Goal: Check status: Check status

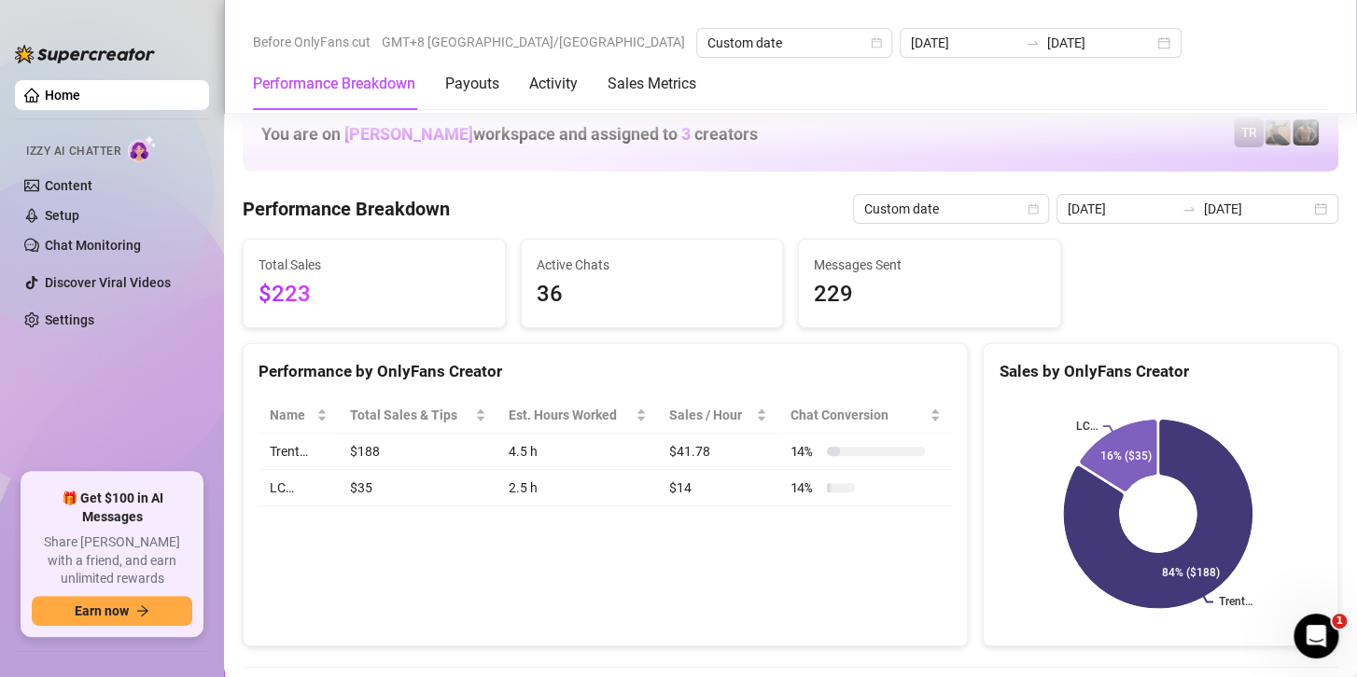
scroll to position [1866, 0]
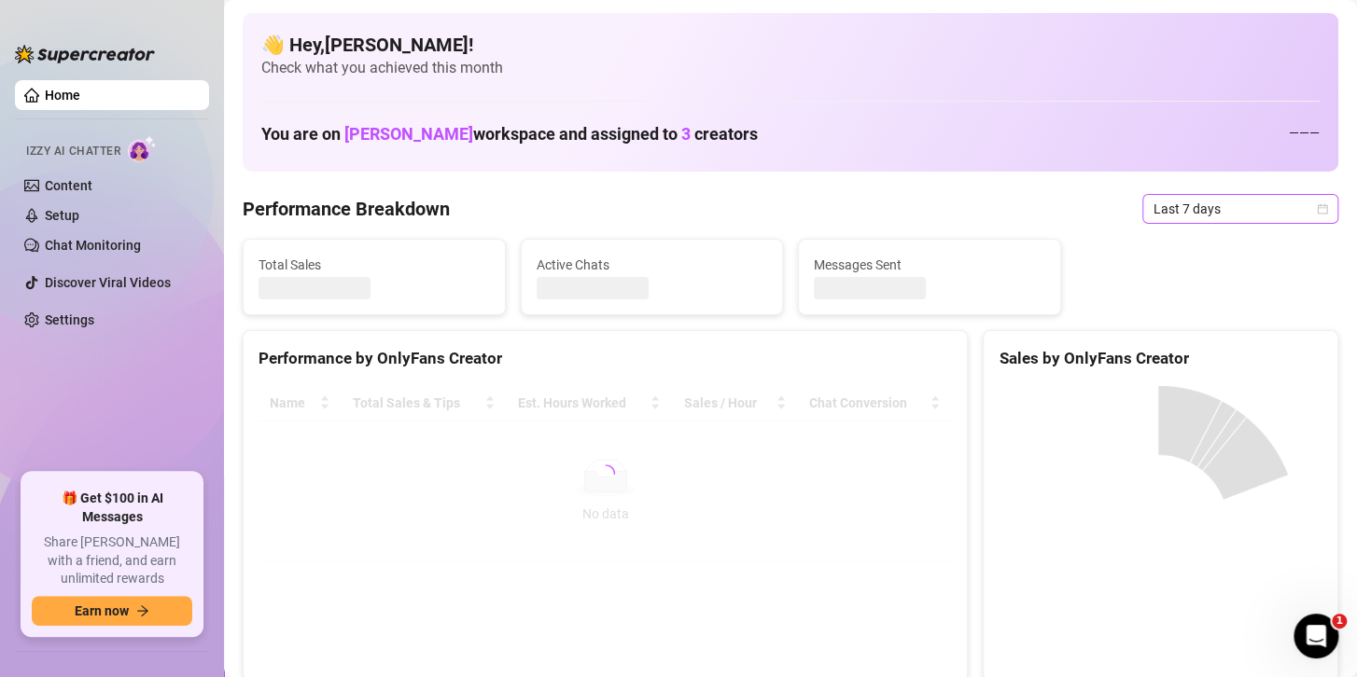
click at [1182, 216] on span "Last 7 days" at bounding box center [1240, 209] width 174 height 28
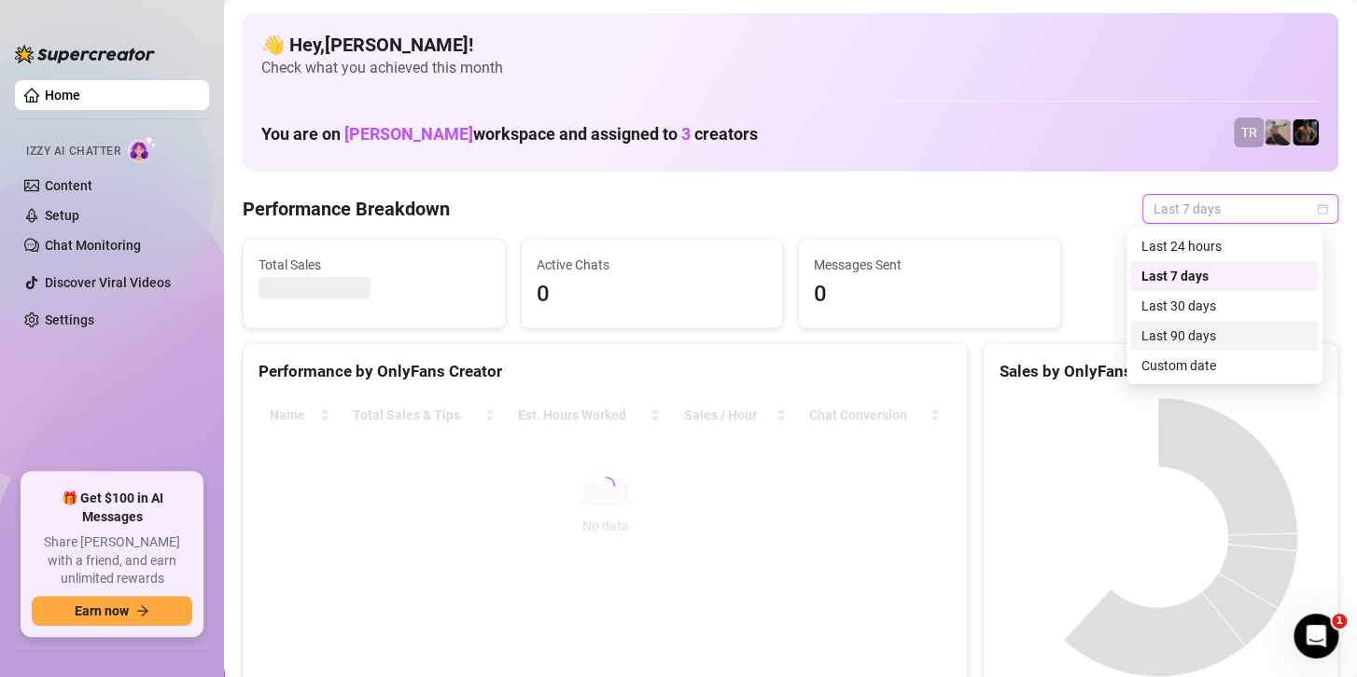
click at [1182, 364] on div "Custom date" at bounding box center [1224, 365] width 166 height 21
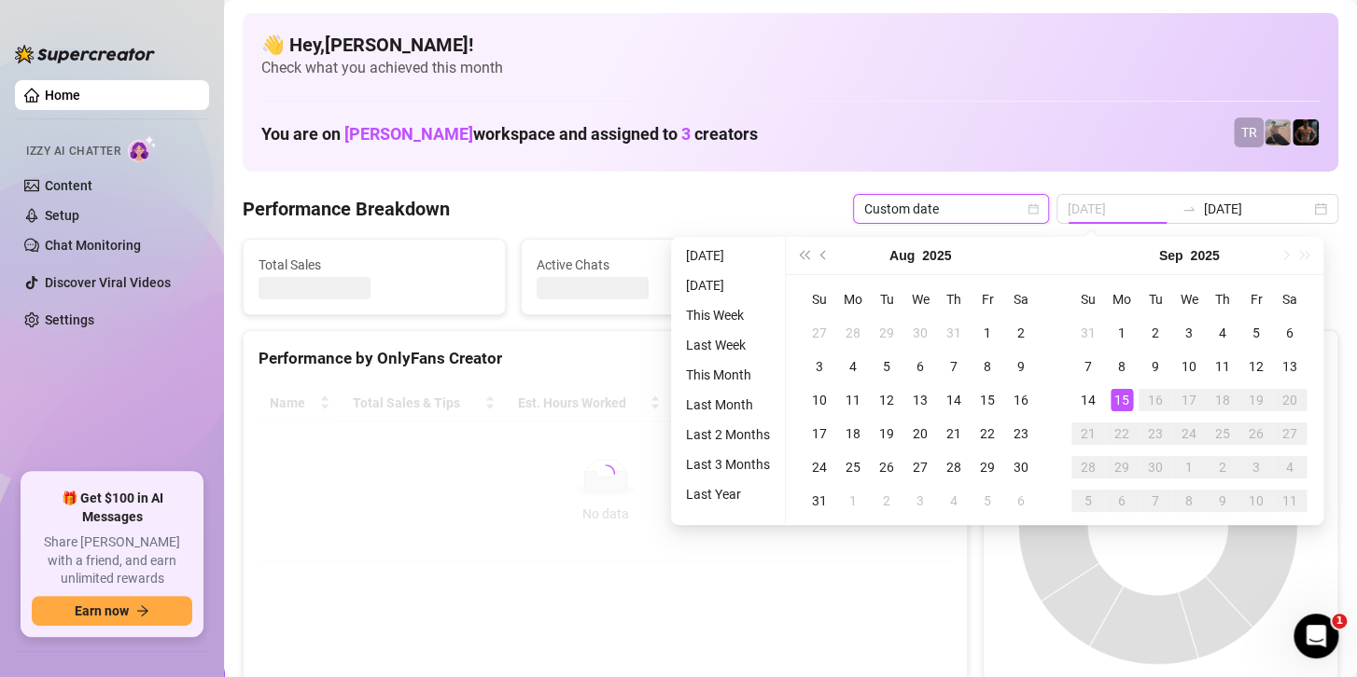
click at [1121, 404] on div "15" at bounding box center [1121, 400] width 22 height 22
type input "[DATE]"
click at [1121, 404] on div "15" at bounding box center [1121, 400] width 22 height 22
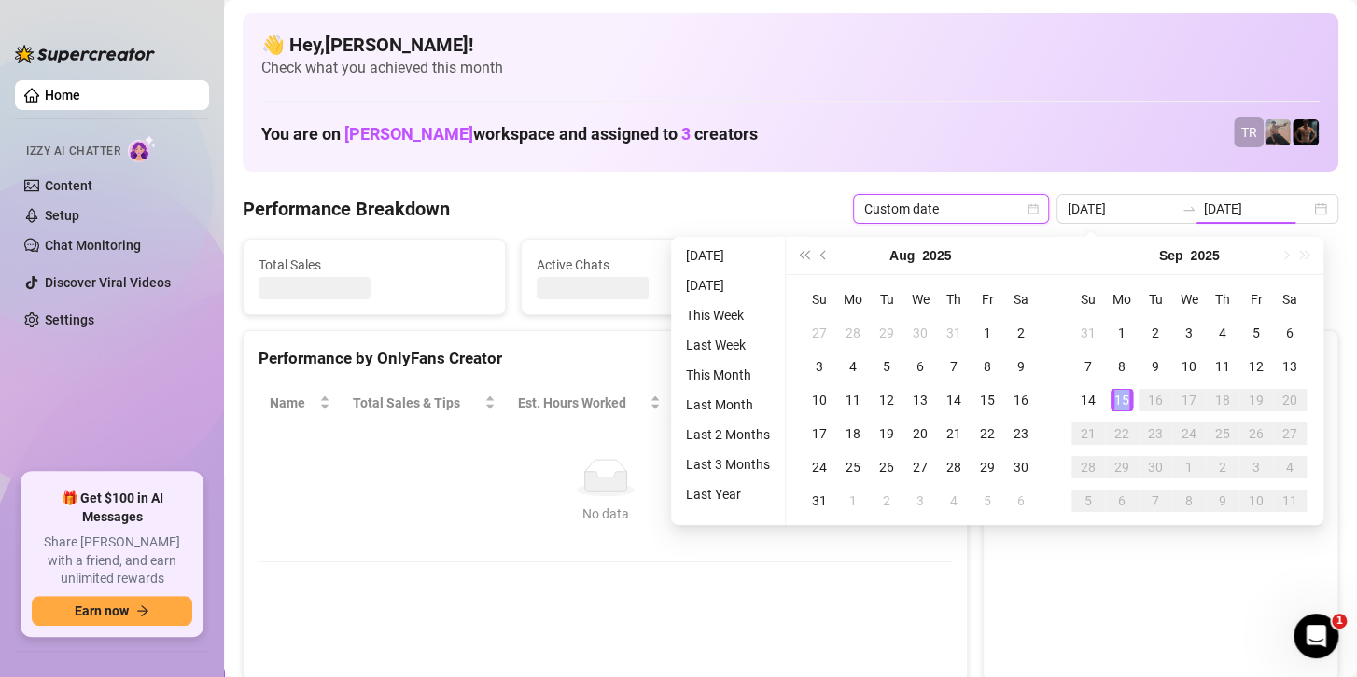
type input "[DATE]"
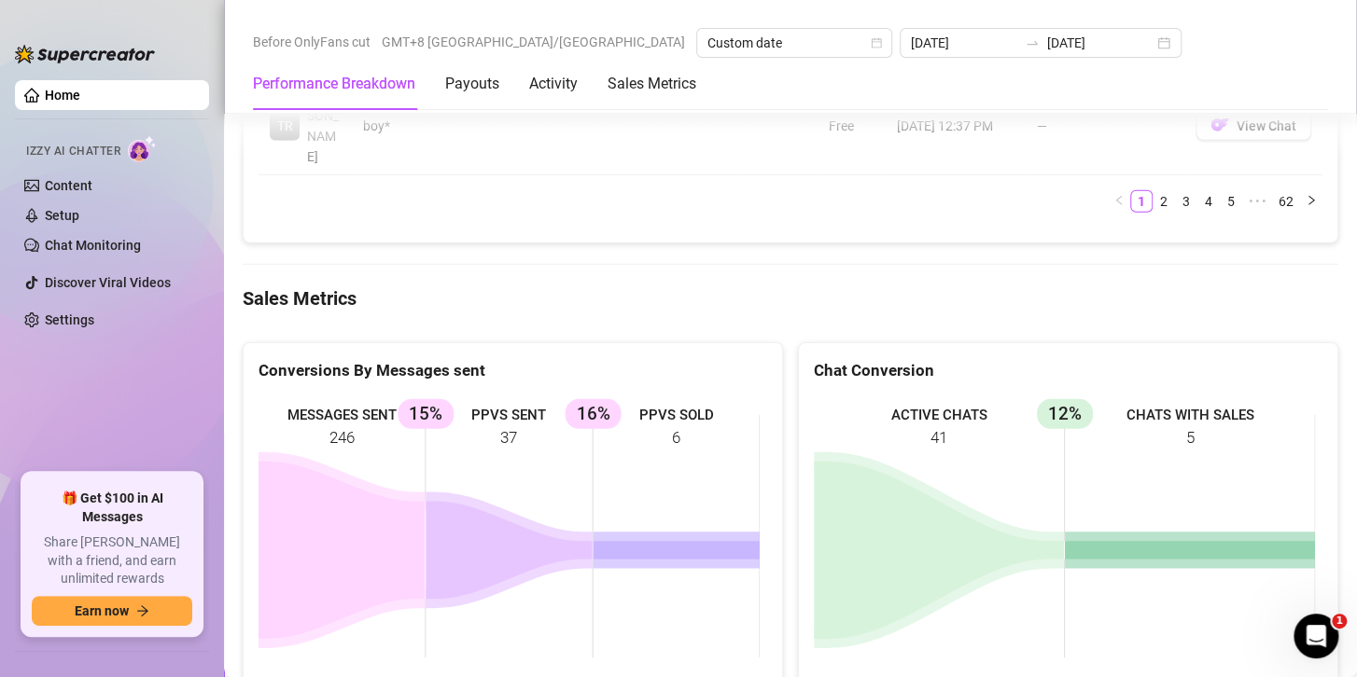
scroll to position [2426, 0]
